Goal: Information Seeking & Learning: Understand process/instructions

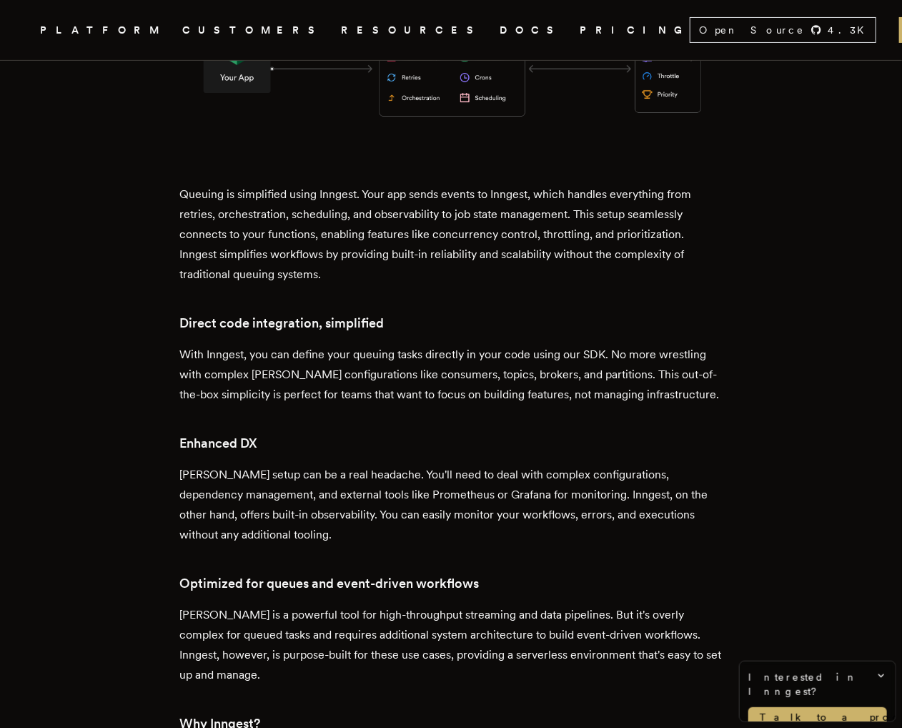
scroll to position [3609, 0]
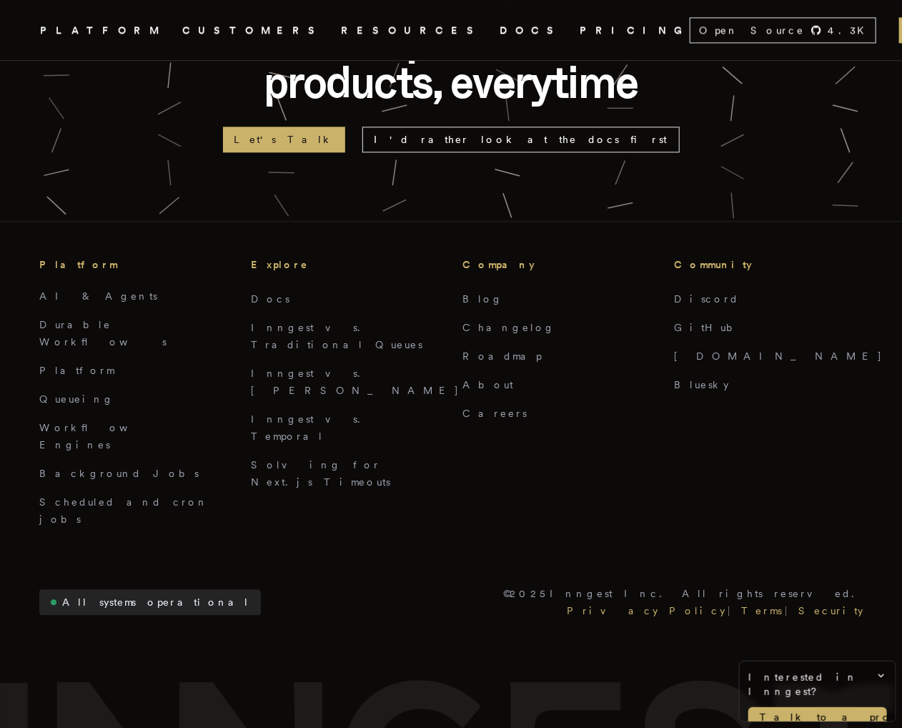
drag, startPoint x: 543, startPoint y: 578, endPoint x: 531, endPoint y: 600, distance: 24.3
click at [306, 346] on div "Explore Docs Inngest vs. Traditional Queues Inngest vs. Kafka Inngest vs. Tempo…" at bounding box center [345, 392] width 189 height 272
click at [303, 459] on link "Solving for Next.js Timeouts" at bounding box center [320, 473] width 139 height 29
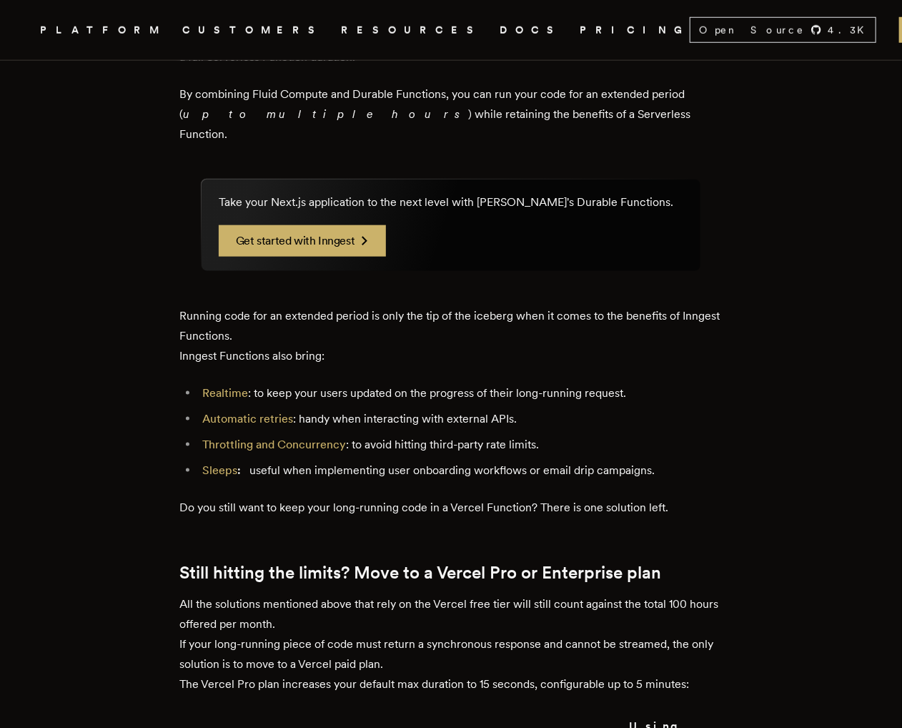
scroll to position [2788, 0]
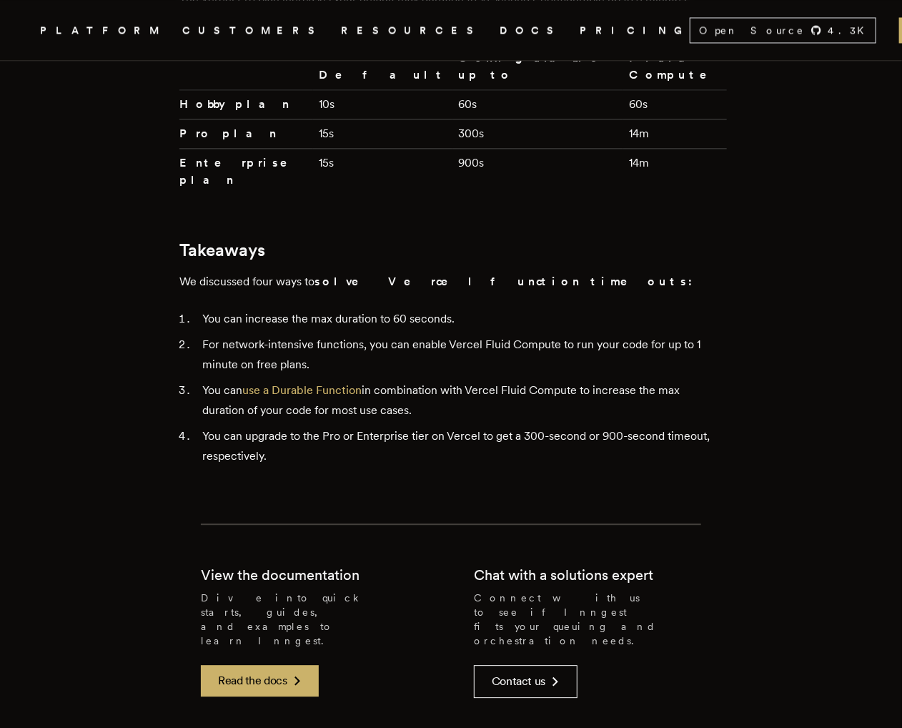
drag, startPoint x: 550, startPoint y: 232, endPoint x: 524, endPoint y: 367, distance: 137.6
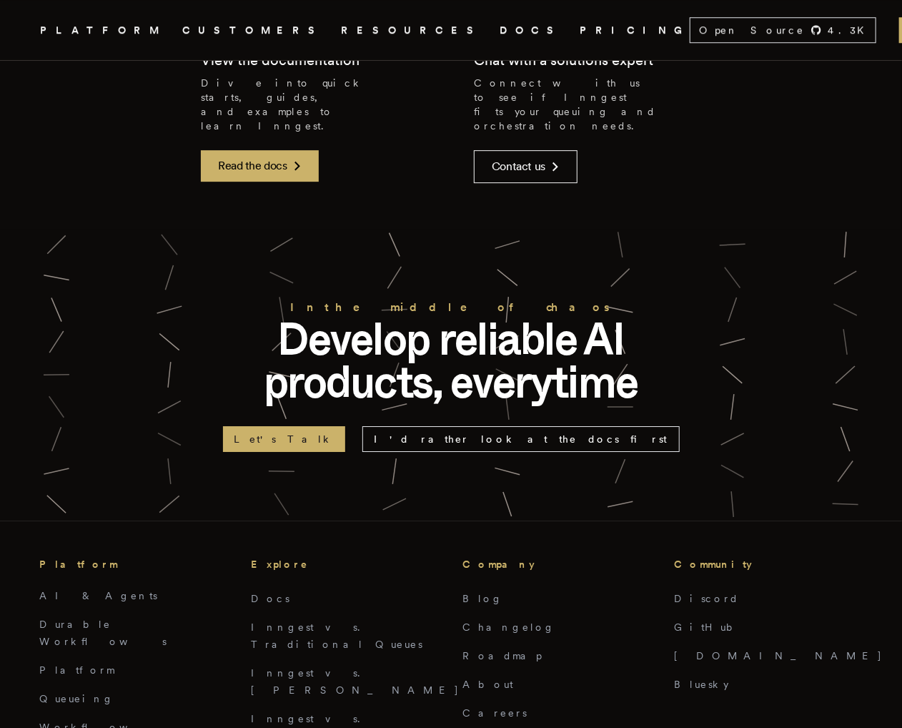
scroll to position [4166, 0]
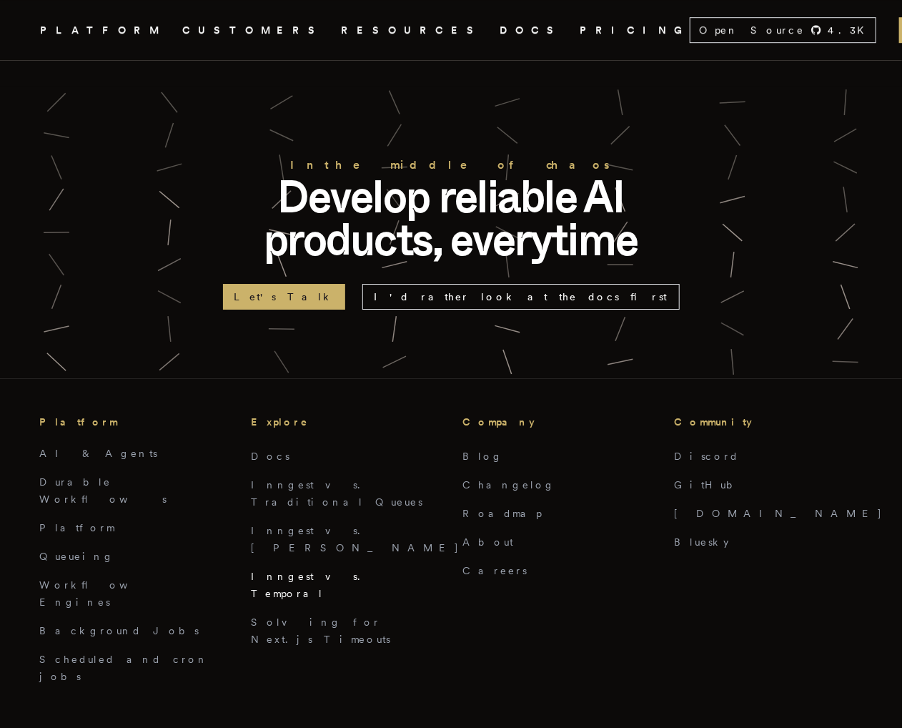
click at [295, 571] on link "Inngest vs. Temporal" at bounding box center [310, 585] width 118 height 29
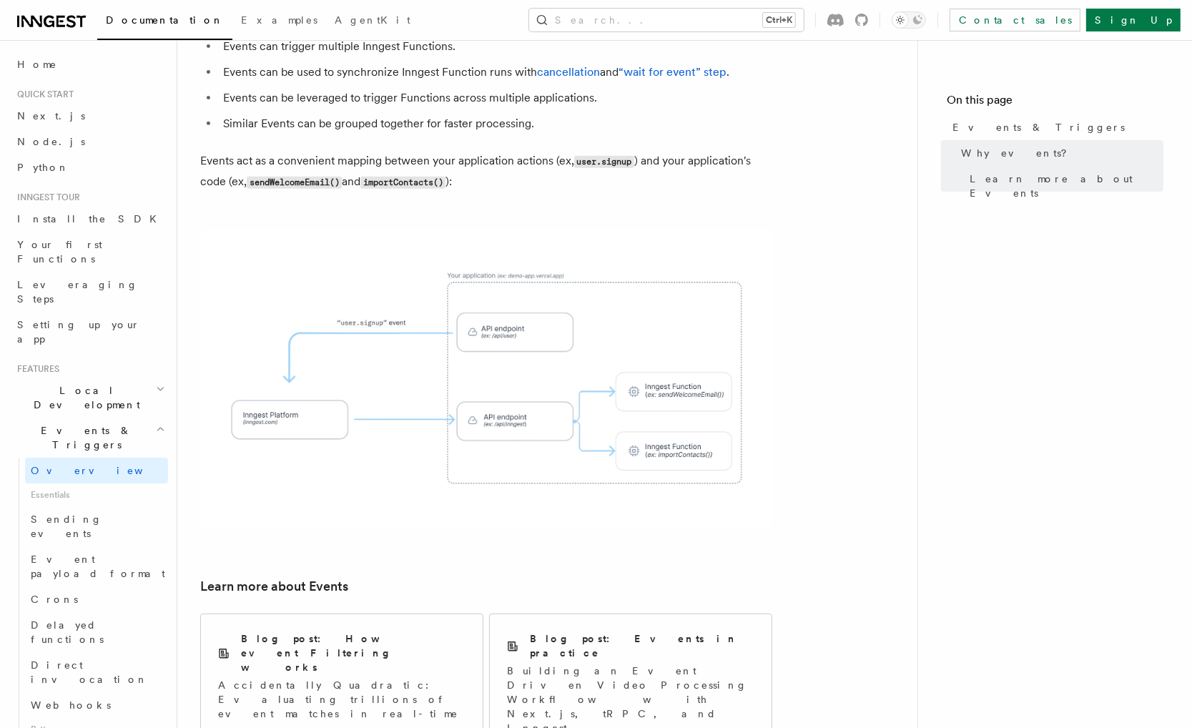
scroll to position [825, 0]
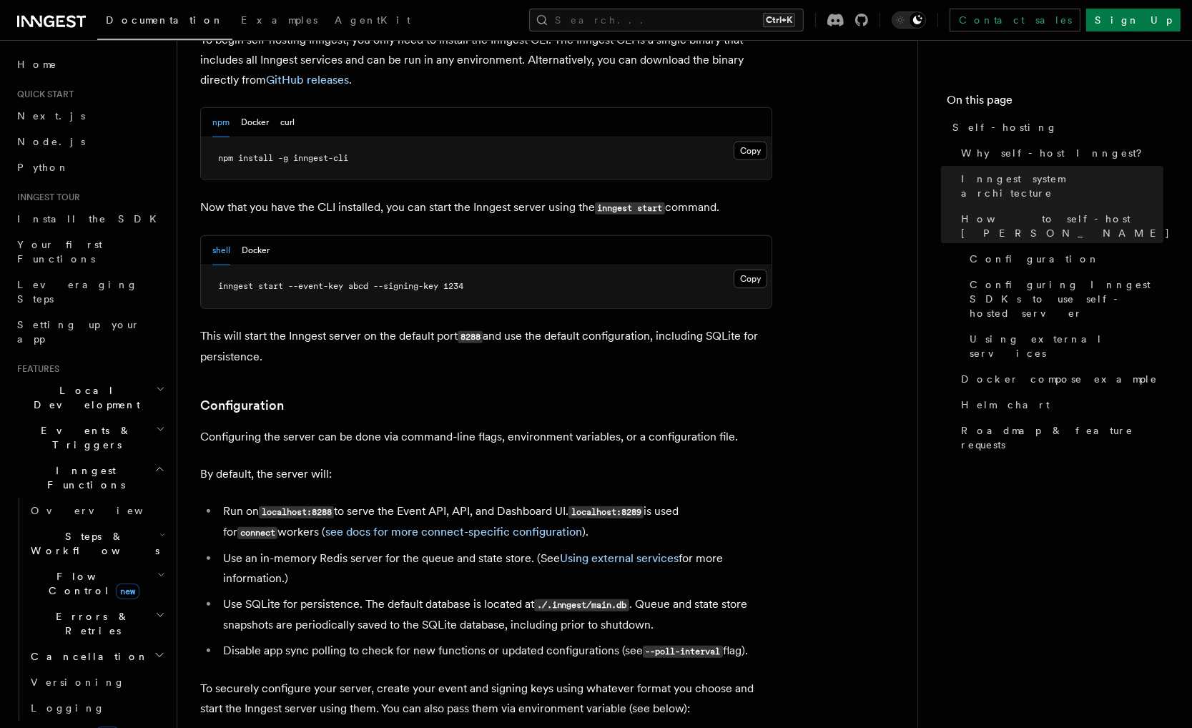
scroll to position [1644, 0]
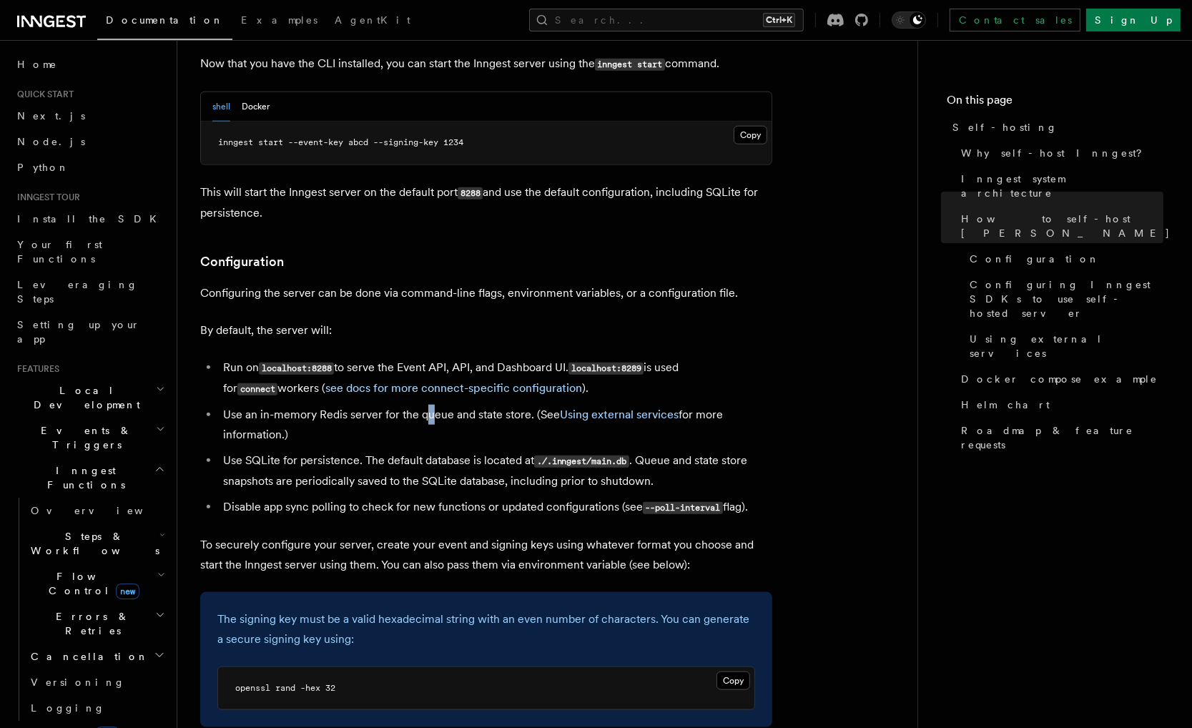
drag, startPoint x: 520, startPoint y: 352, endPoint x: 429, endPoint y: 390, distance: 98.4
click at [429, 405] on li "Use an in-memory Redis server for the queue and state store. (See Using externa…" at bounding box center [495, 425] width 553 height 40
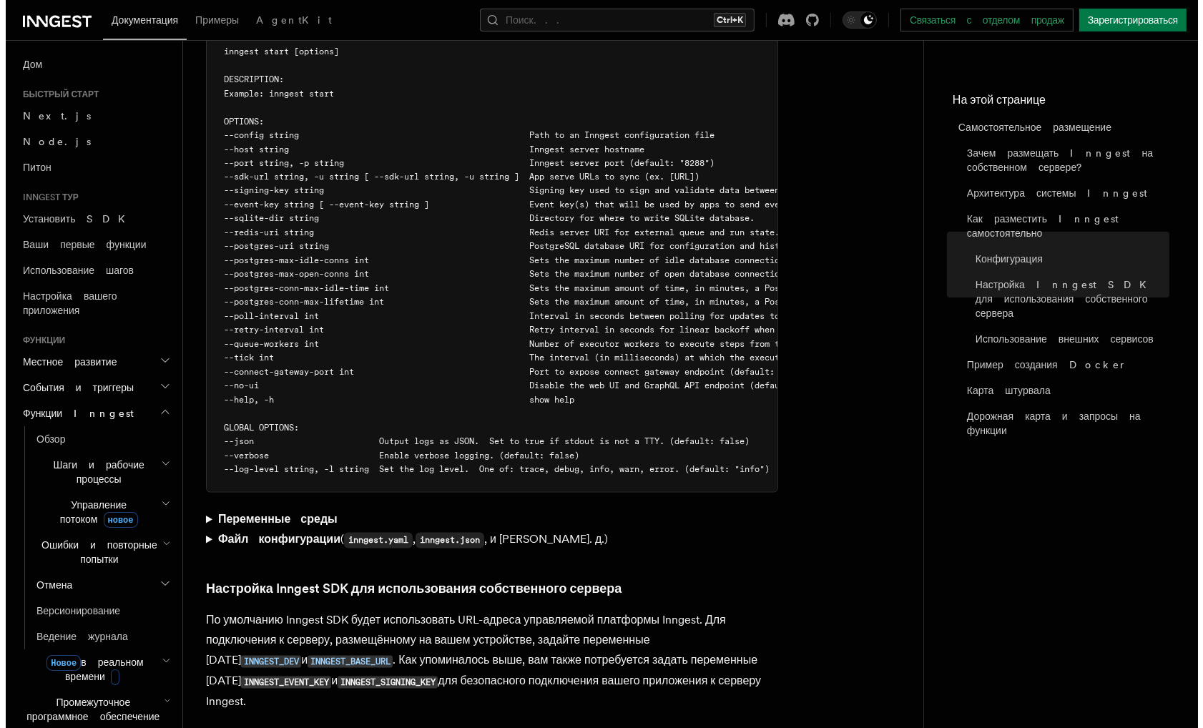
scroll to position [0, 0]
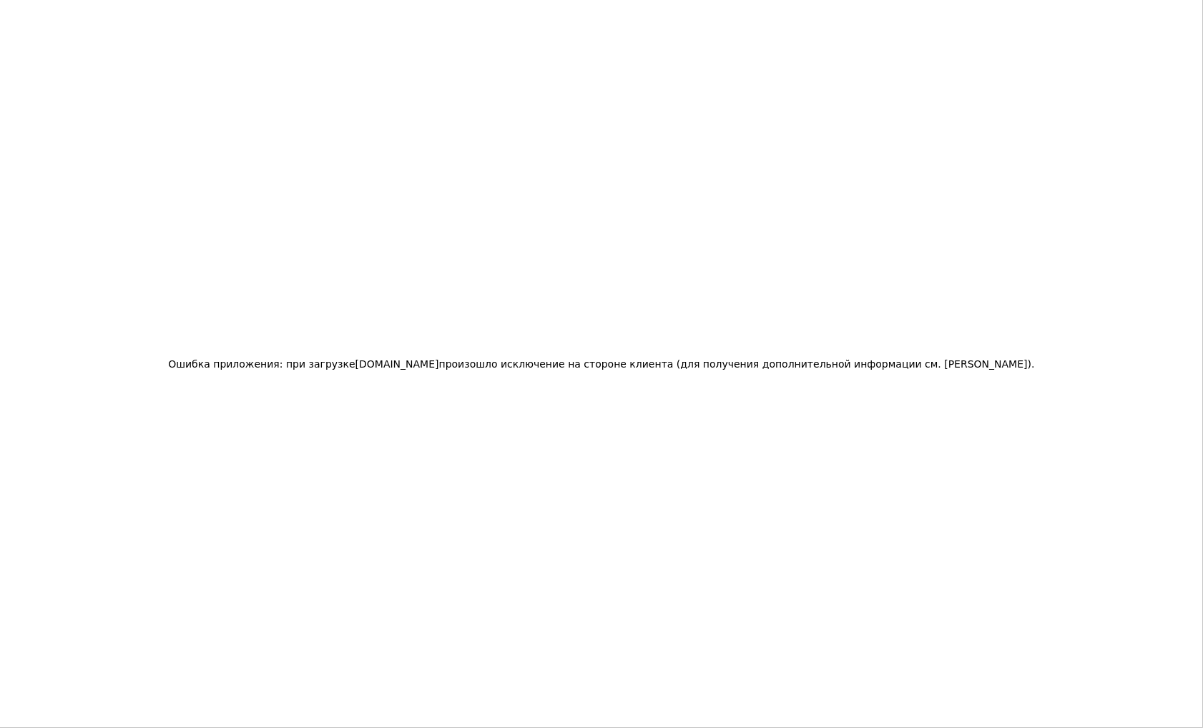
drag, startPoint x: 459, startPoint y: 314, endPoint x: 586, endPoint y: 152, distance: 206.2
click at [586, 152] on div "Ошибка приложения: при загрузке [DOMAIN_NAME] произошло исключение на стороне к…" at bounding box center [601, 364] width 1203 height 728
drag, startPoint x: 758, startPoint y: 132, endPoint x: 149, endPoint y: 4, distance: 621.7
click at [223, 35] on div "Ошибка приложения: при загрузке [DOMAIN_NAME] произошло исключение на стороне к…" at bounding box center [601, 364] width 1203 height 728
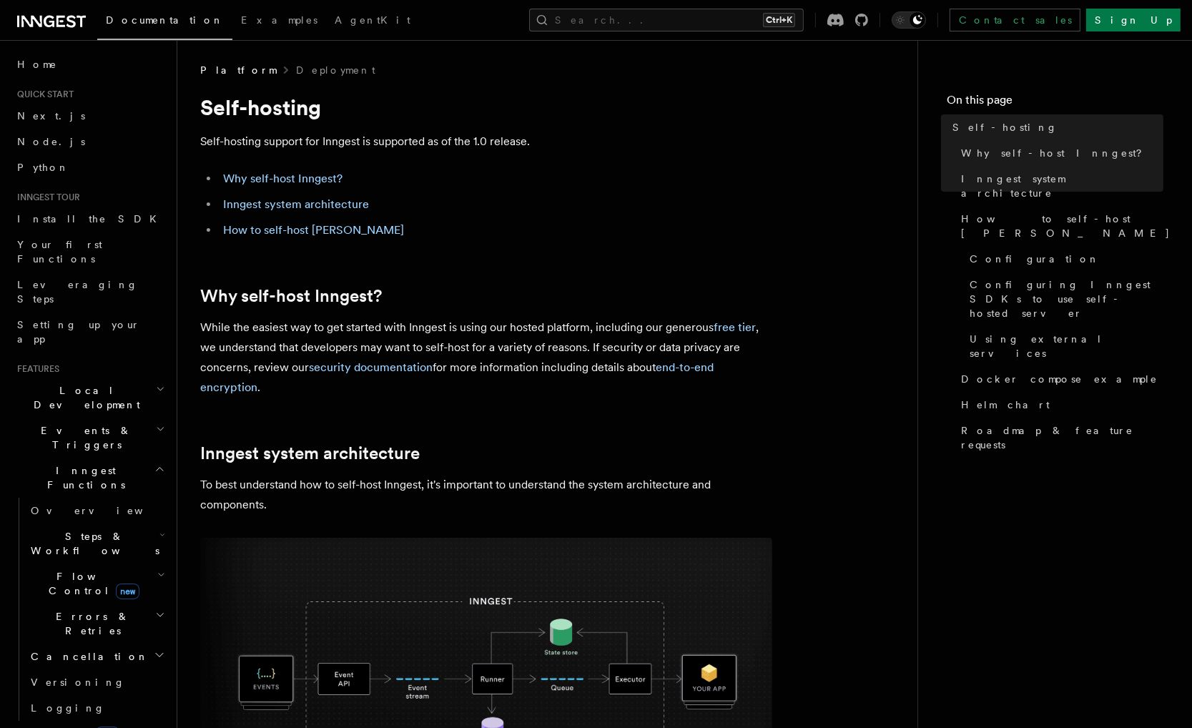
click at [665, 393] on p "While the easiest way to get started with Inngest is using our hosted platform,…" at bounding box center [486, 357] width 572 height 80
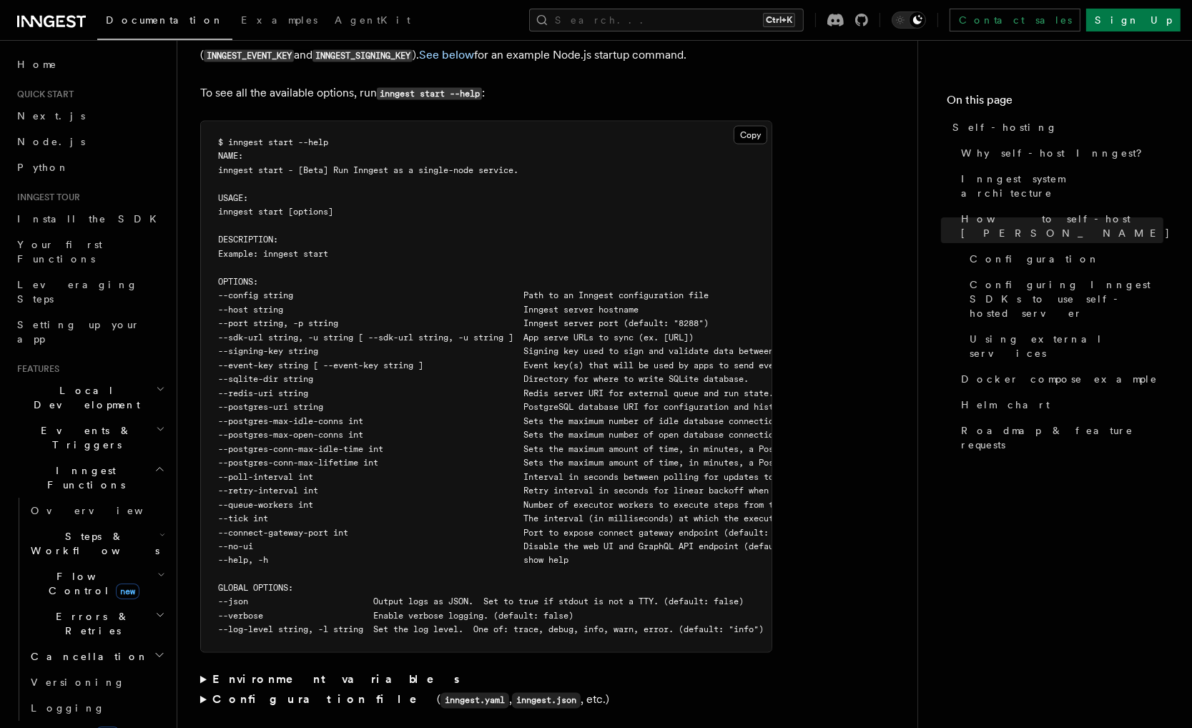
scroll to position [2431, 0]
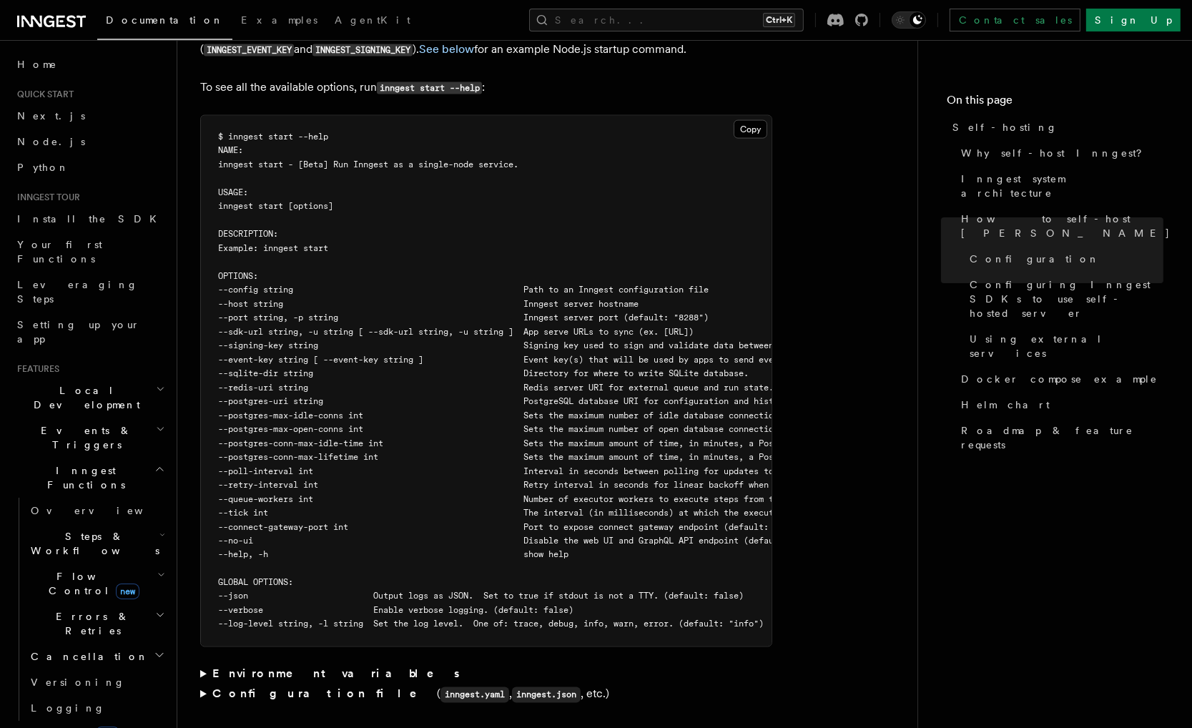
drag, startPoint x: 707, startPoint y: 355, endPoint x: 912, endPoint y: 282, distance: 217.8
click at [912, 282] on main "Platform Deployment Self-hosting Self-hosting support for Inngest is supported …" at bounding box center [558, 676] width 717 height 6134
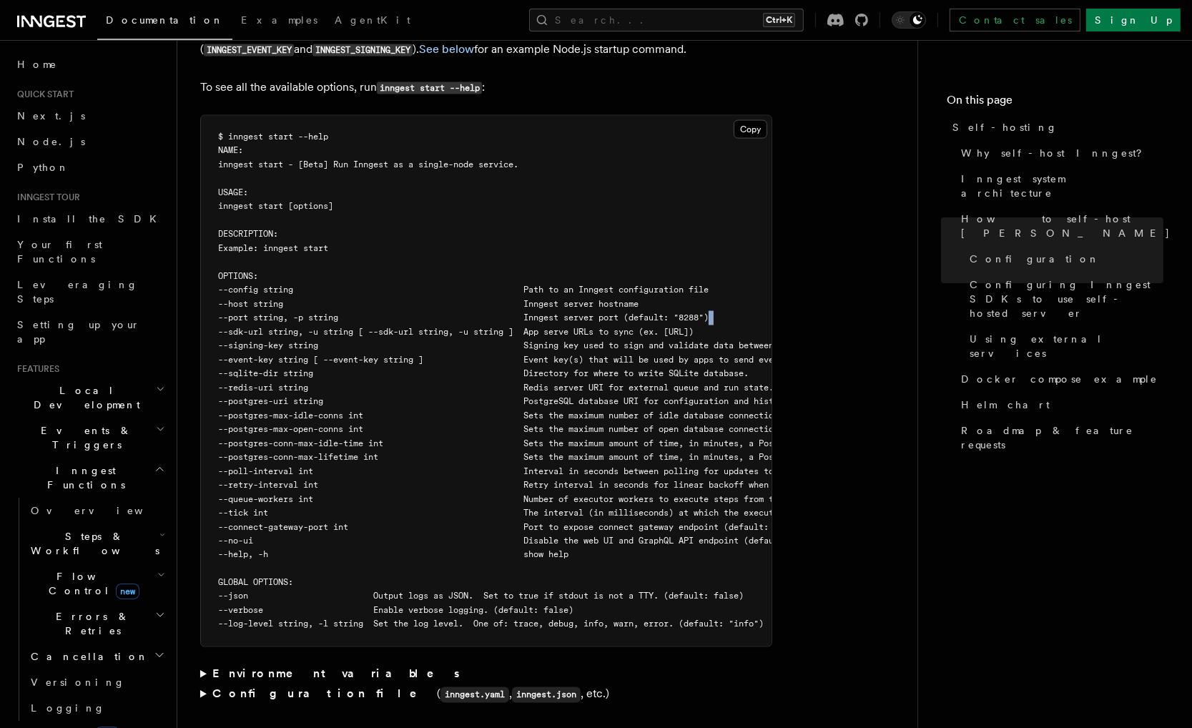
click at [912, 282] on main "Platform Deployment Self-hosting Self-hosting support for Inngest is supported …" at bounding box center [558, 676] width 717 height 6134
drag, startPoint x: 913, startPoint y: 278, endPoint x: 909, endPoint y: 263, distance: 15.6
click at [909, 263] on main "Platform Deployment Self-hosting Self-hosting support for Inngest is supported …" at bounding box center [558, 676] width 717 height 6134
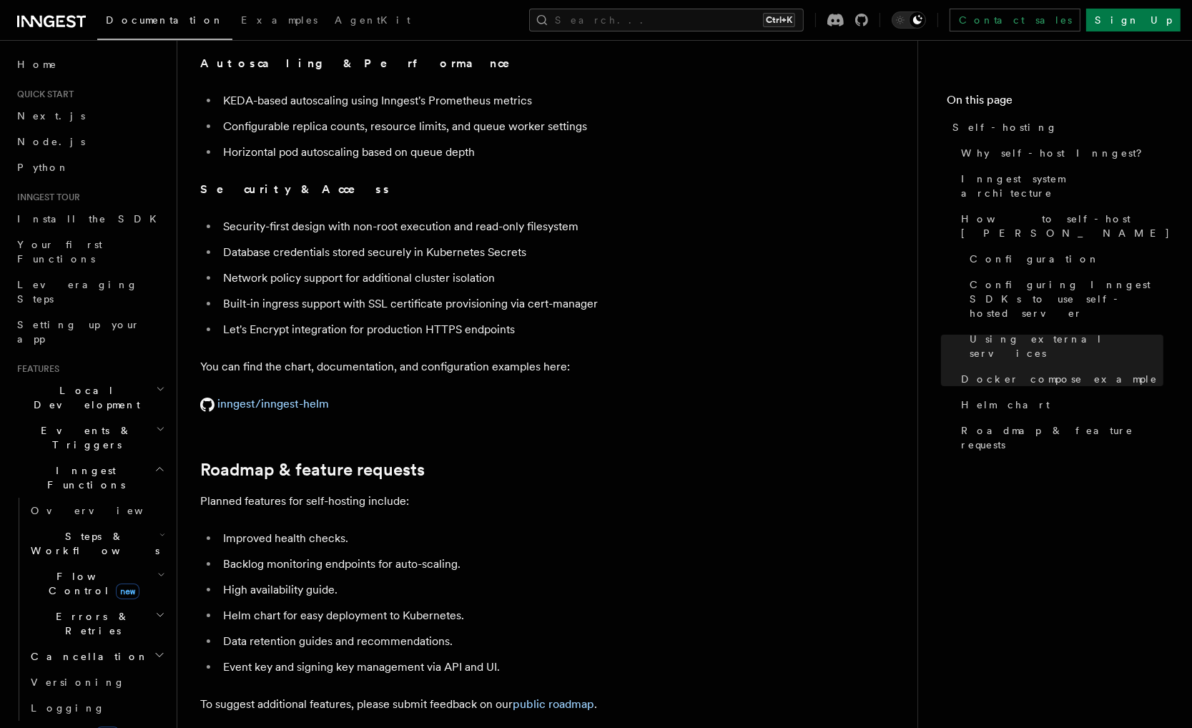
scroll to position [4850, 0]
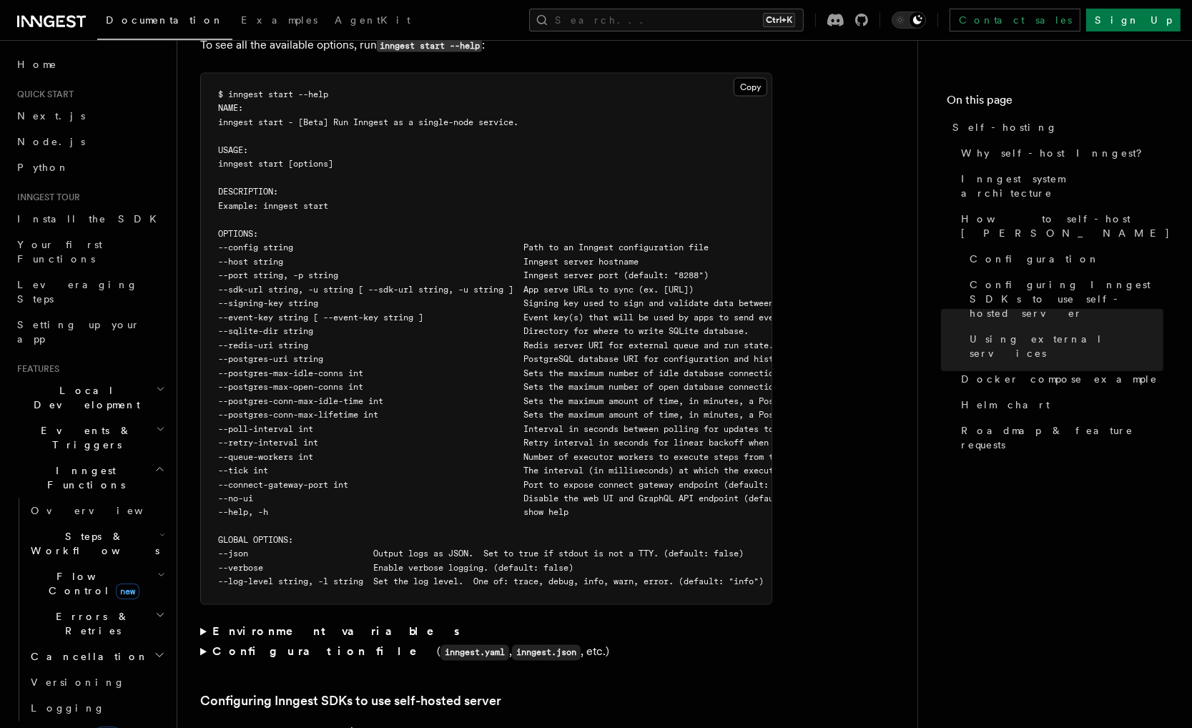
drag, startPoint x: 938, startPoint y: 453, endPoint x: 838, endPoint y: 193, distance: 278.2
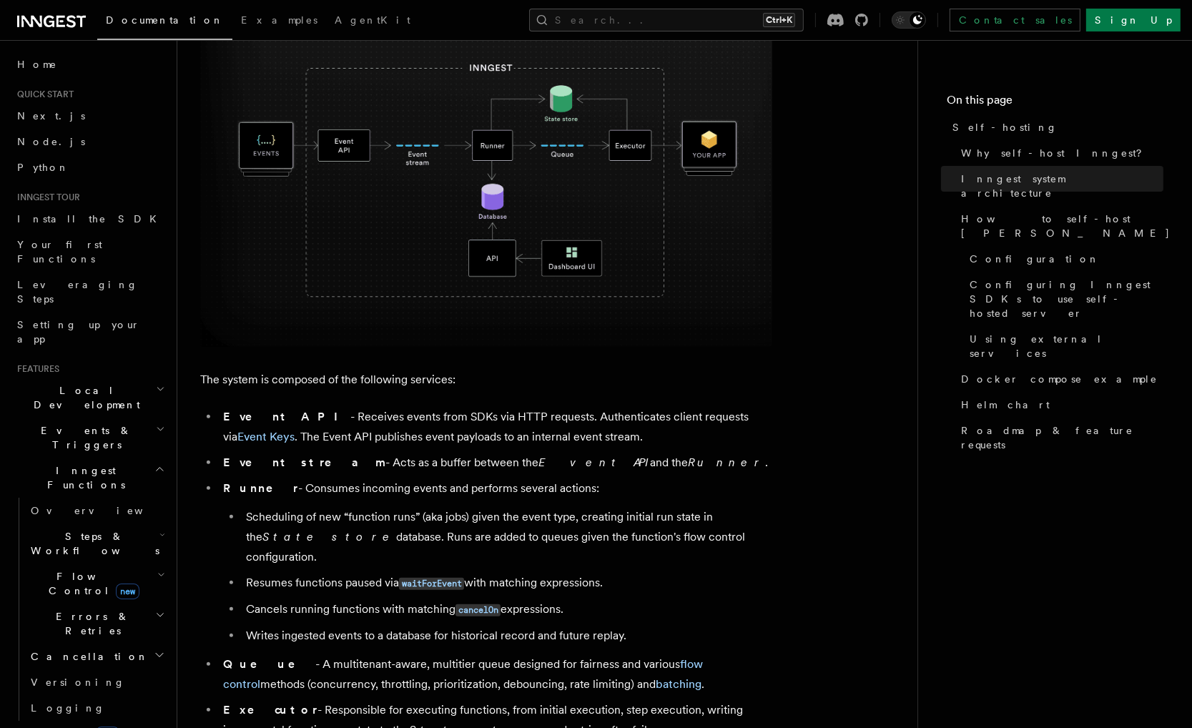
scroll to position [537, 0]
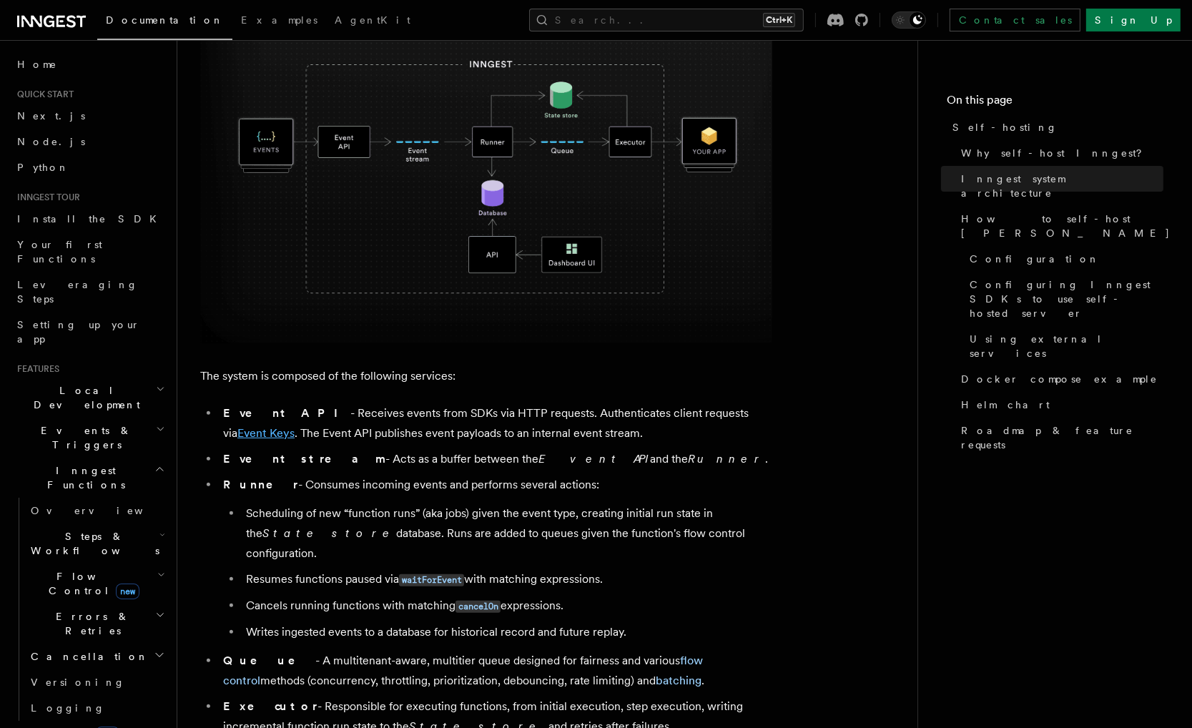
click at [295, 426] on link "Event Keys" at bounding box center [265, 433] width 57 height 14
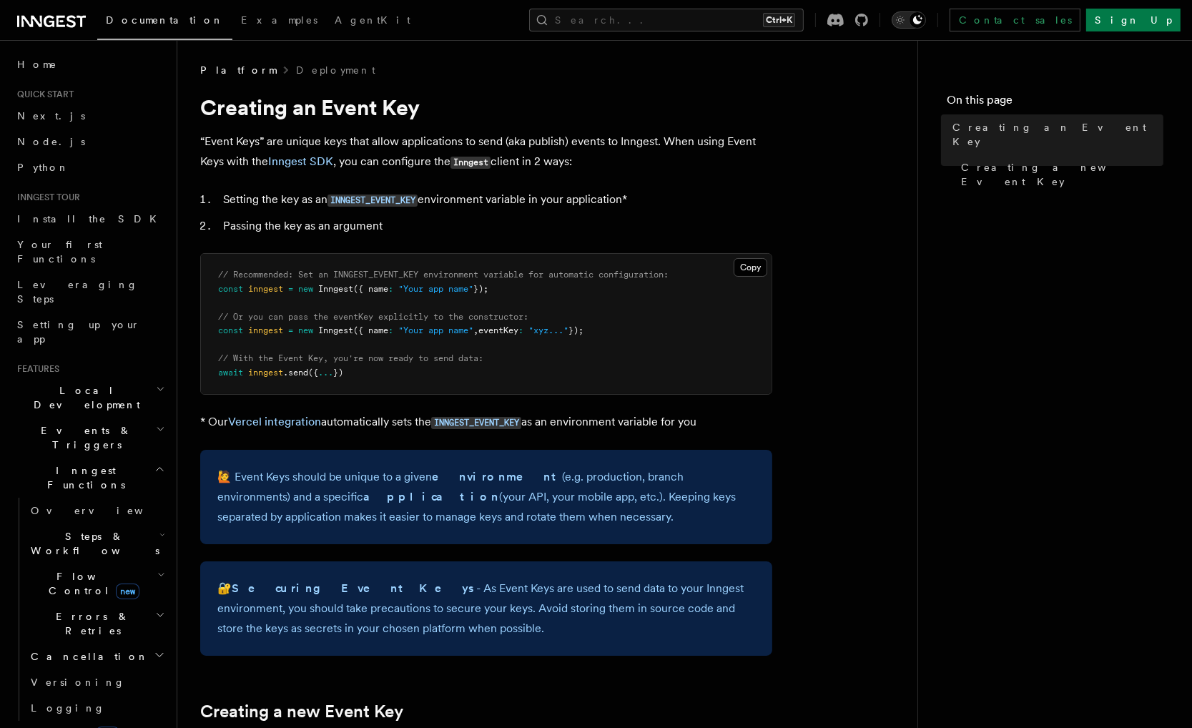
click at [907, 16] on icon "Toggle dark mode" at bounding box center [900, 20] width 14 height 14
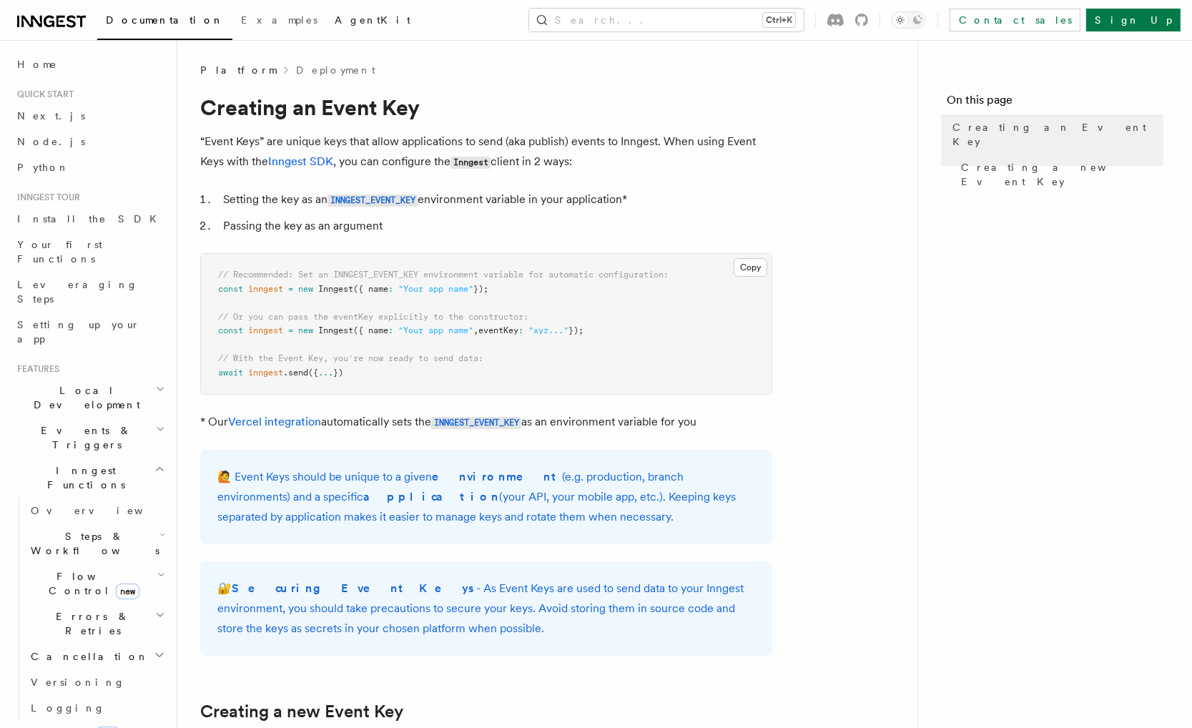
click at [326, 24] on link "AgentKit" at bounding box center [372, 21] width 93 height 34
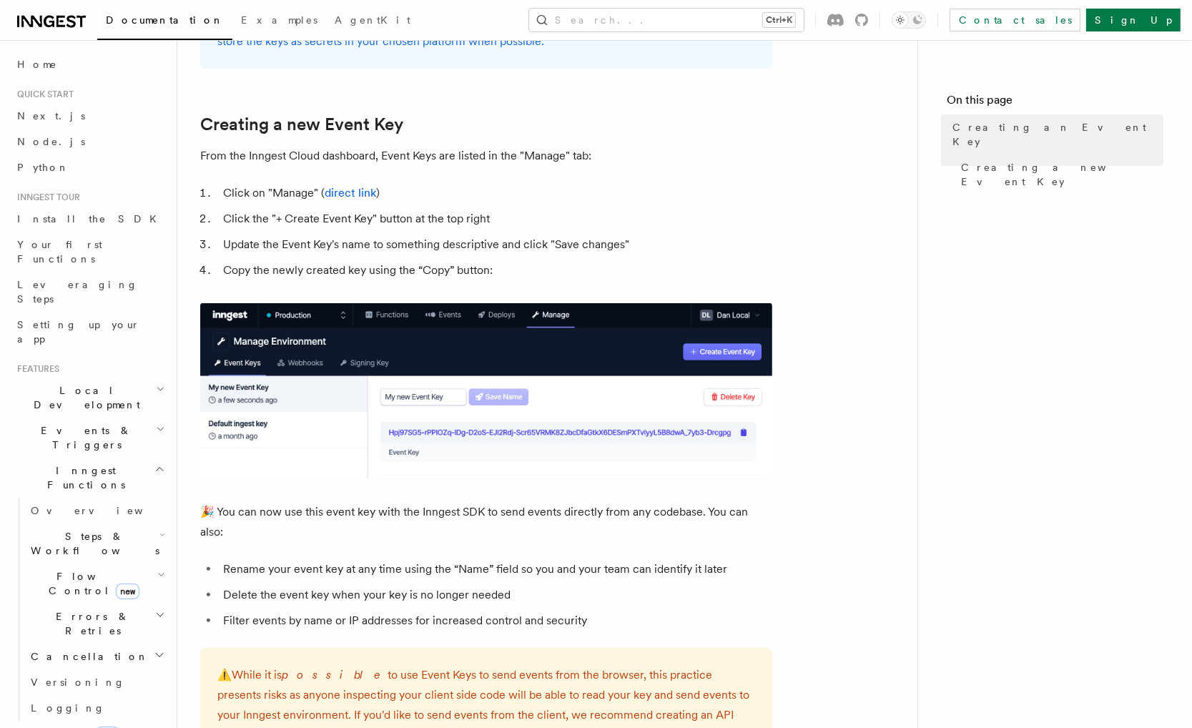
scroll to position [643, 0]
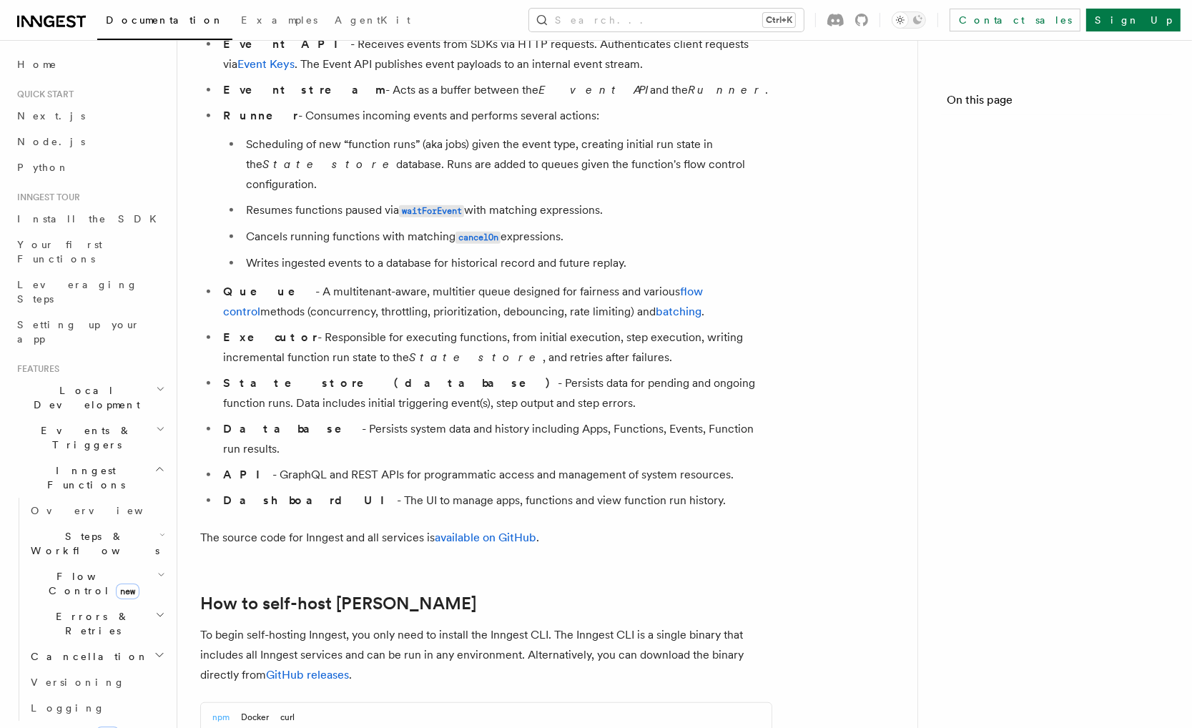
scroll to position [879, 0]
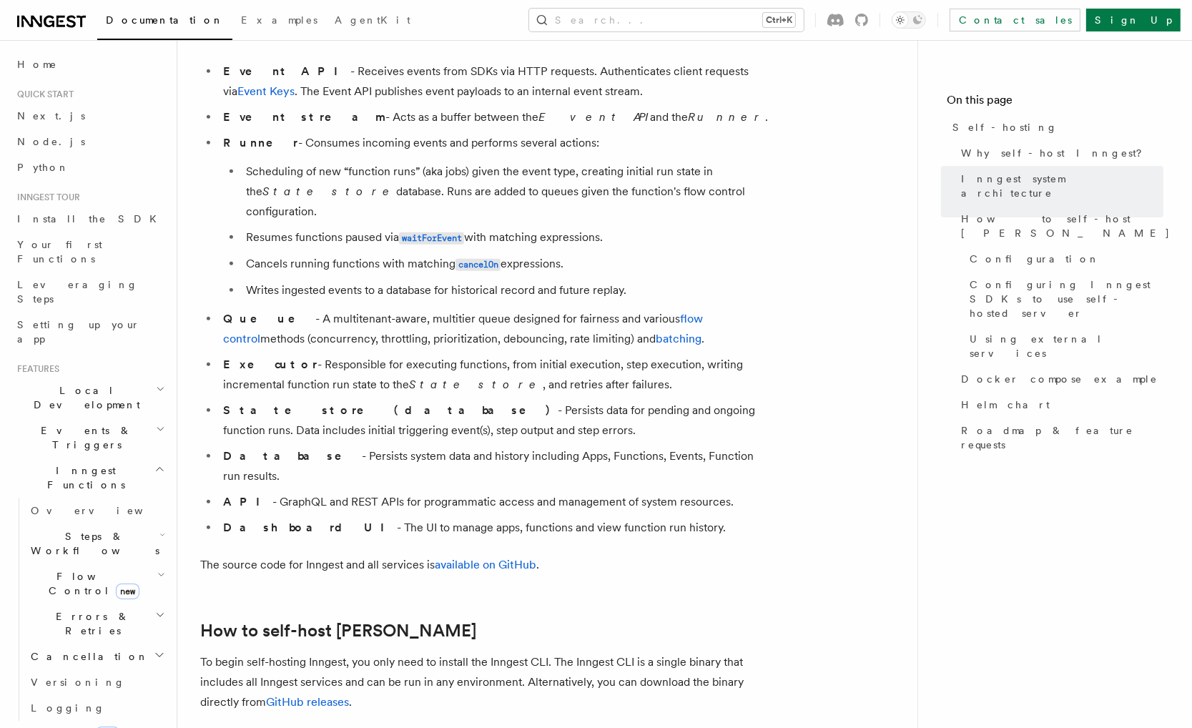
drag, startPoint x: 831, startPoint y: 409, endPoint x: 816, endPoint y: 381, distance: 31.3
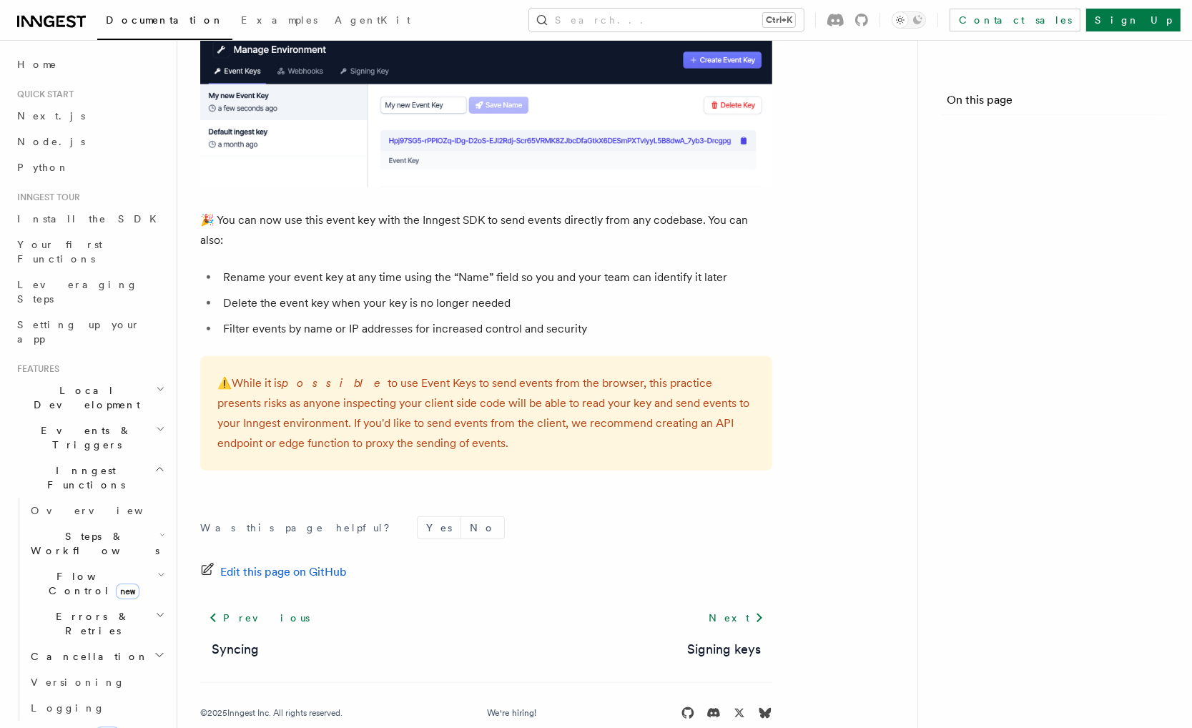
scroll to position [879, 0]
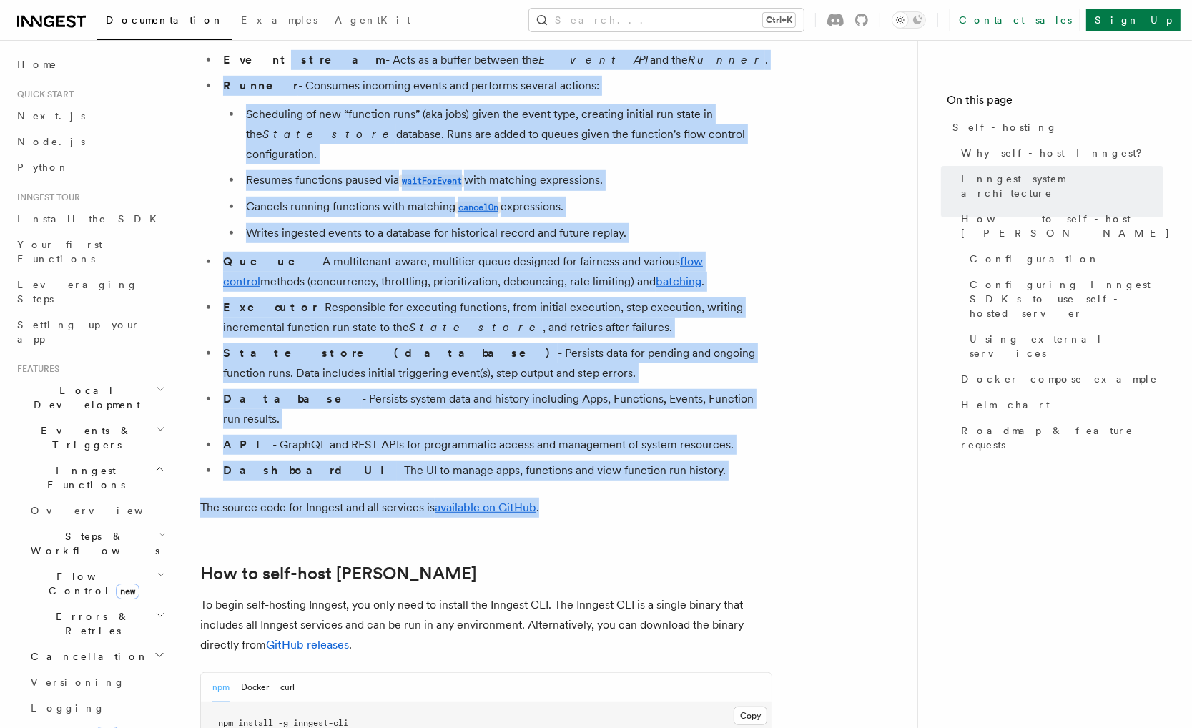
scroll to position [593, 0]
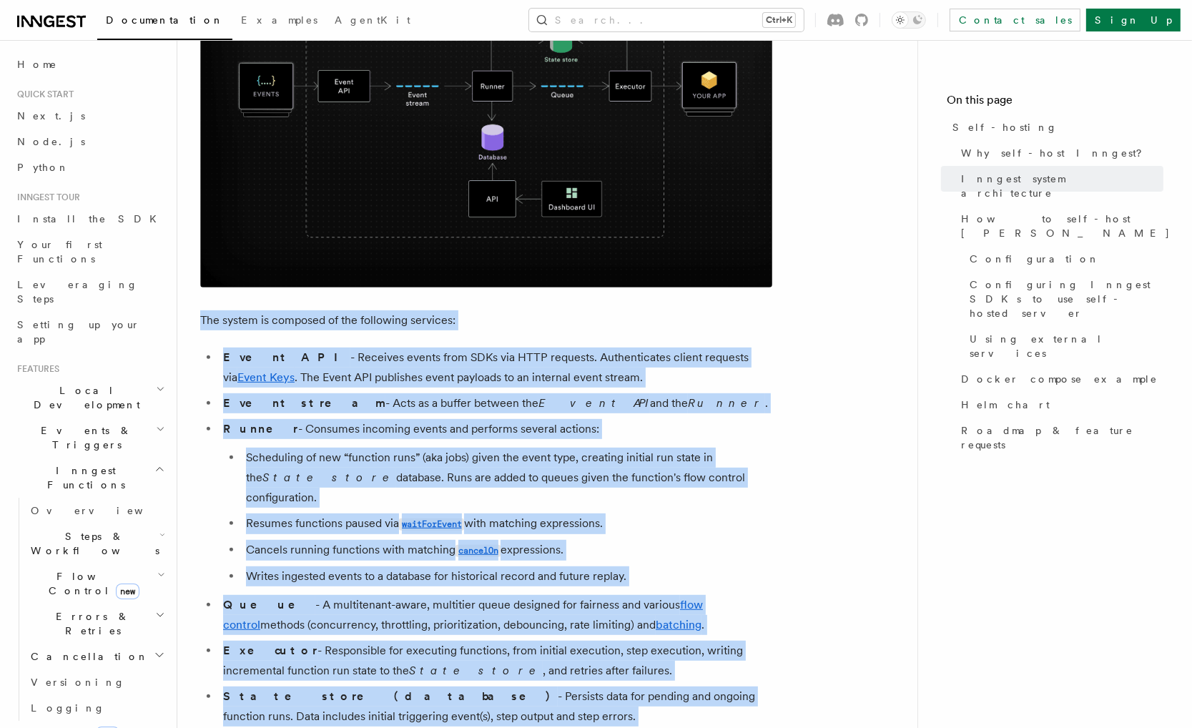
drag, startPoint x: 629, startPoint y: 384, endPoint x: 184, endPoint y: 322, distance: 448.9
click at [438, 428] on li "Runner - Consumes incoming events and performs several actions: Scheduling of n…" at bounding box center [495, 502] width 553 height 167
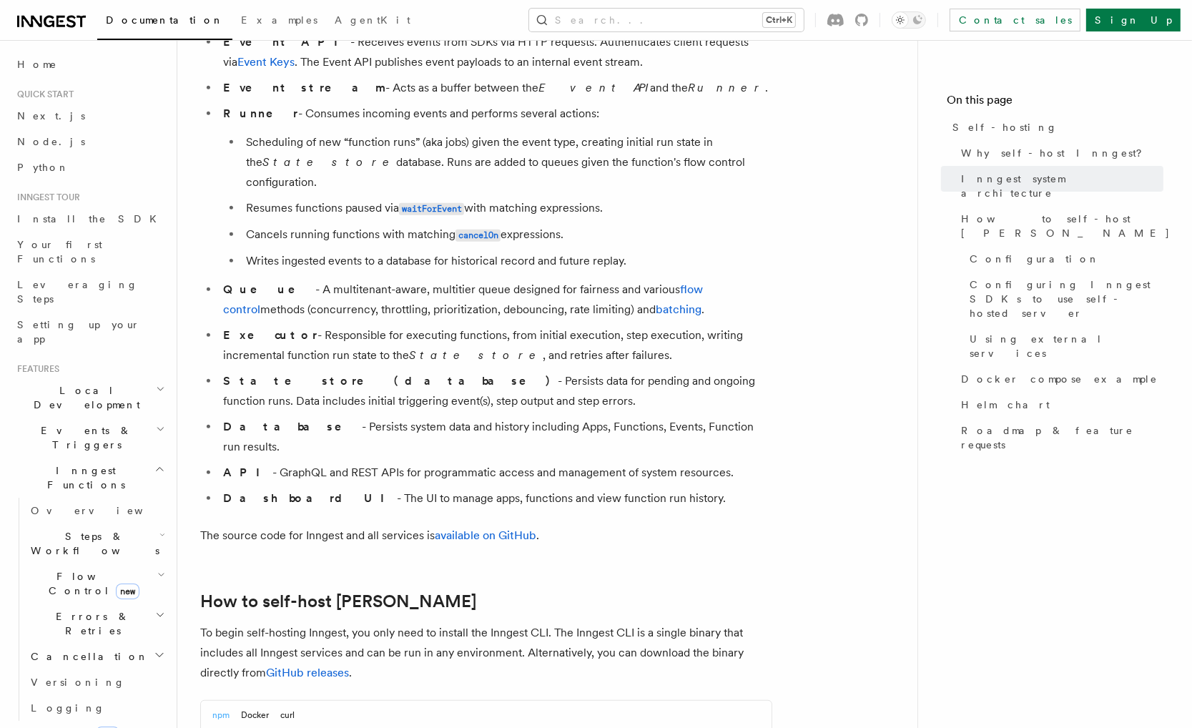
scroll to position [950, 0]
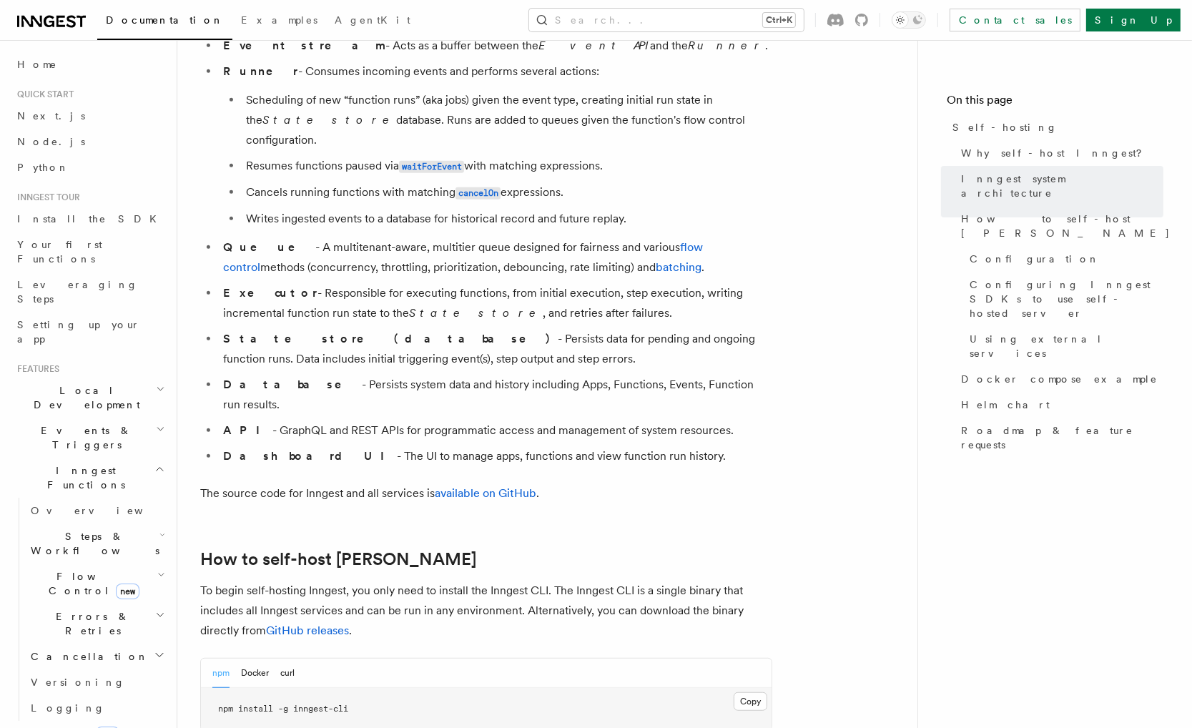
drag, startPoint x: 202, startPoint y: 315, endPoint x: 633, endPoint y: 415, distance: 443.3
copy article "The system is composed of the following services: Event API - Receives events f…"
